Goal: Task Accomplishment & Management: Manage account settings

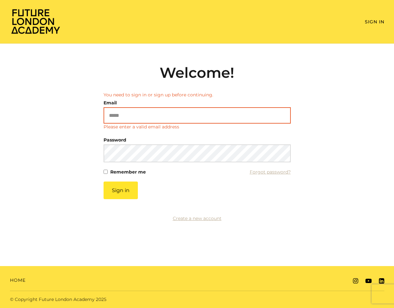
type input "**********"
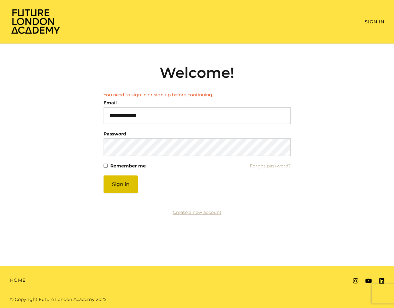
click at [124, 188] on button "Sign in" at bounding box center [120, 185] width 34 height 18
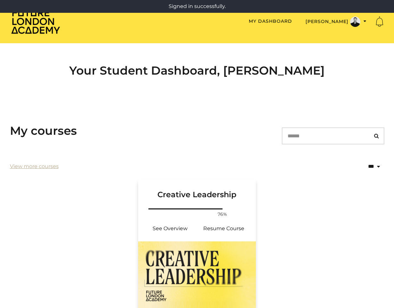
click at [217, 246] on img at bounding box center [197, 275] width 118 height 69
